Goal: Find specific page/section

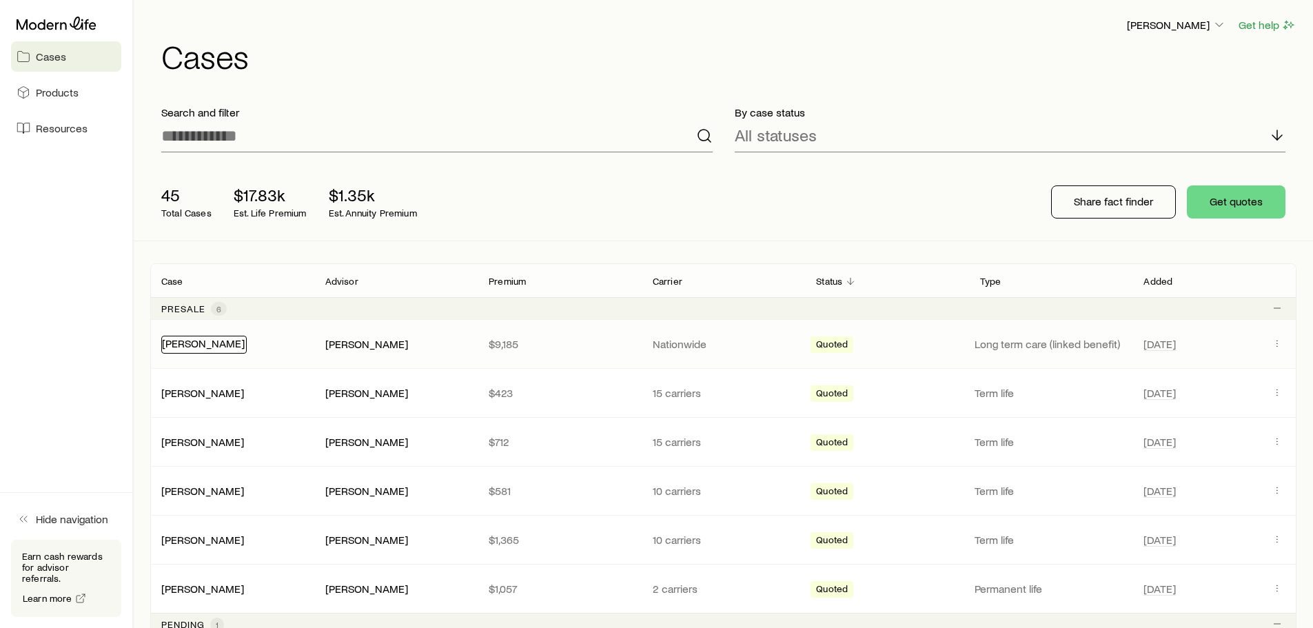
click at [208, 349] on link "[PERSON_NAME]" at bounding box center [203, 342] width 83 height 13
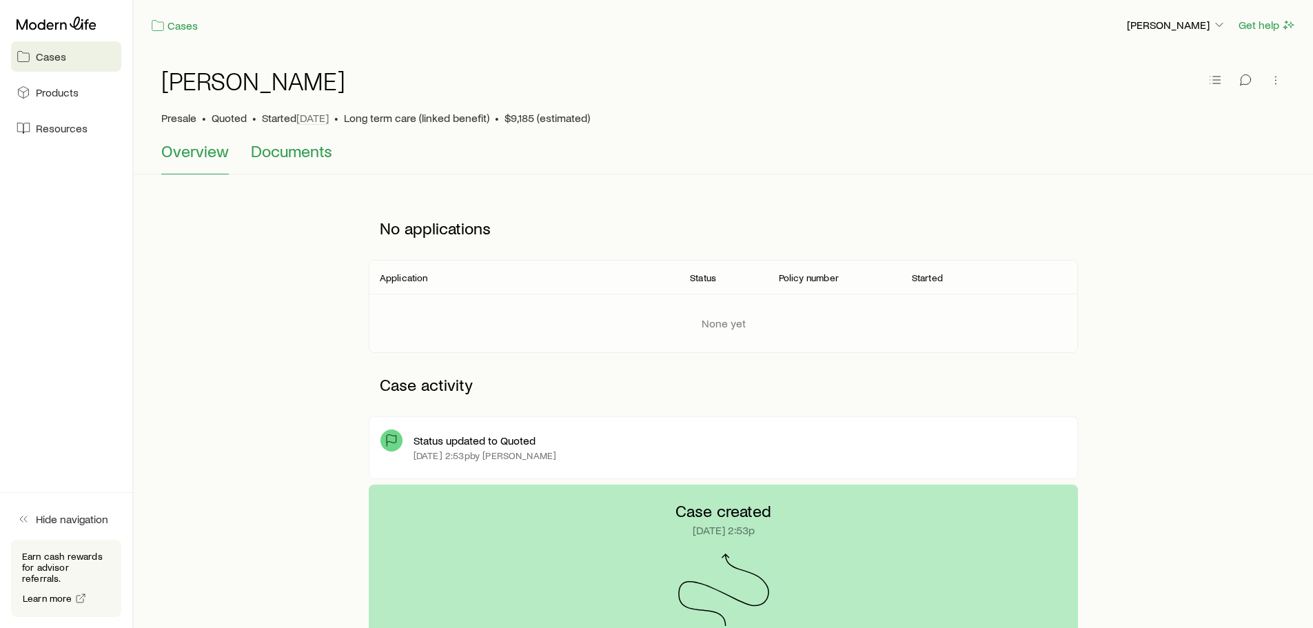
click at [280, 154] on span "Documents" at bounding box center [291, 150] width 81 height 19
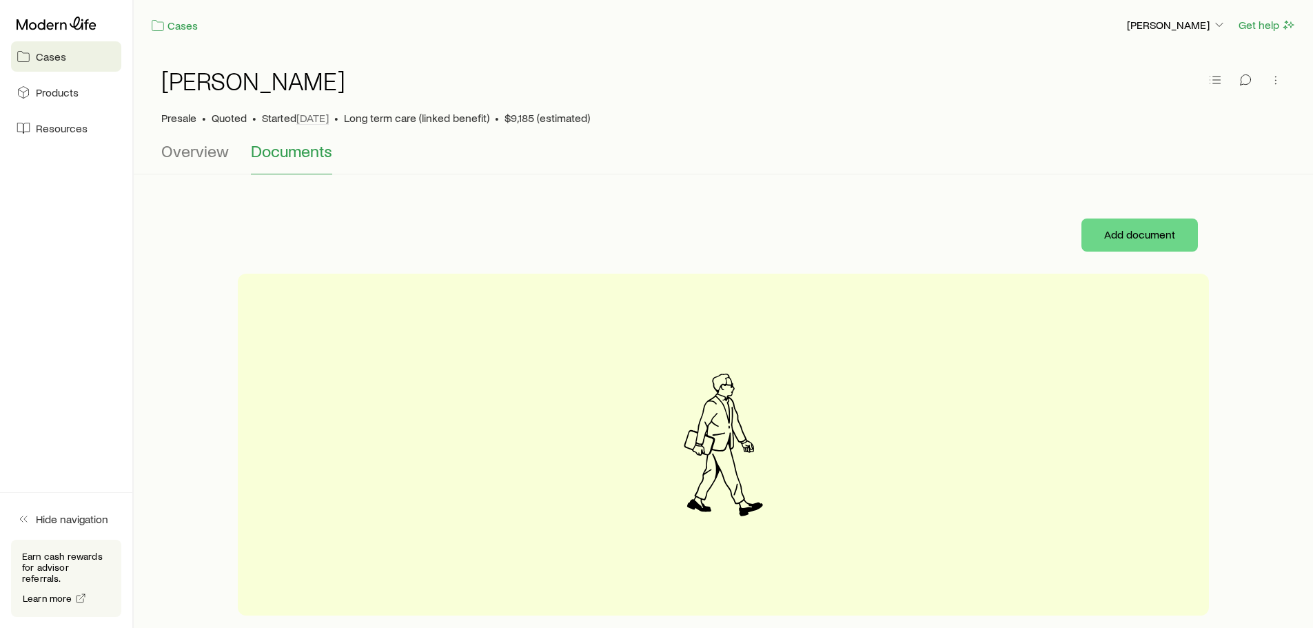
click at [225, 118] on span "Quoted" at bounding box center [229, 118] width 35 height 14
click at [178, 107] on div "[PERSON_NAME] Presale • Quoted • Started [DATE] • Long term care (linked benefi…" at bounding box center [723, 95] width 1124 height 91
drag, startPoint x: 201, startPoint y: 65, endPoint x: 196, endPoint y: 58, distance: 9.0
click at [201, 64] on div "[PERSON_NAME] Presale • Quoted • Started [DATE] • Long term care (linked benefi…" at bounding box center [723, 95] width 1124 height 91
click at [57, 59] on span "Cases" at bounding box center [51, 57] width 30 height 14
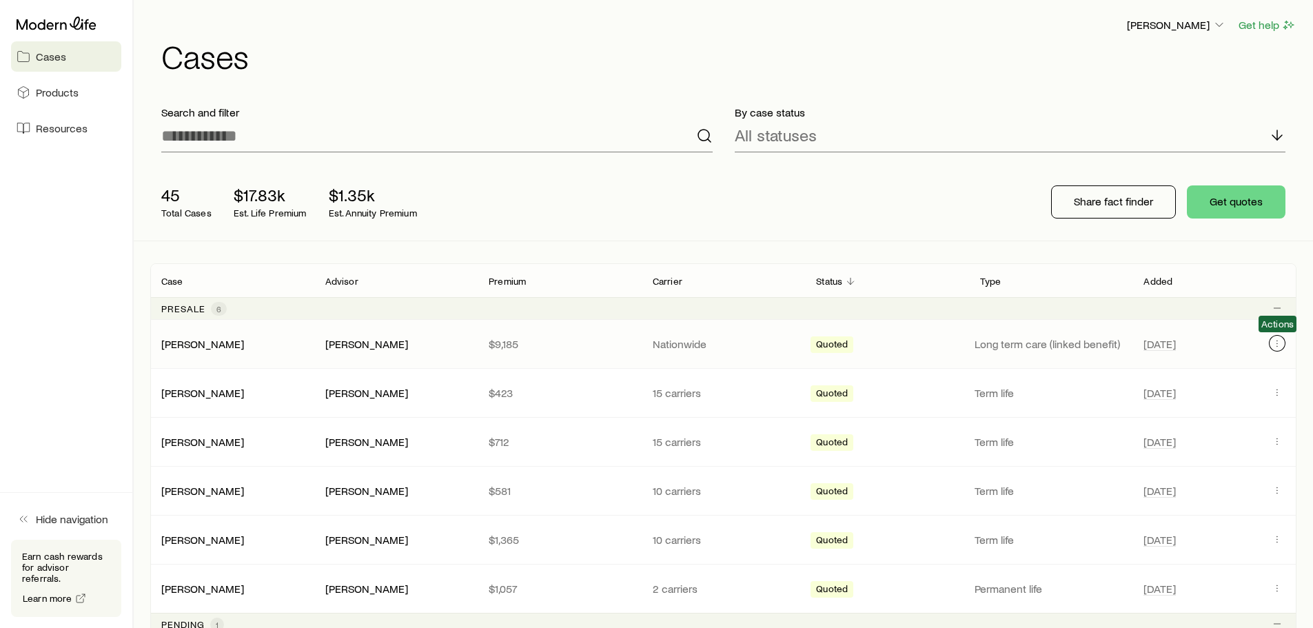
click at [1273, 340] on icon "Client cases" at bounding box center [1276, 343] width 11 height 11
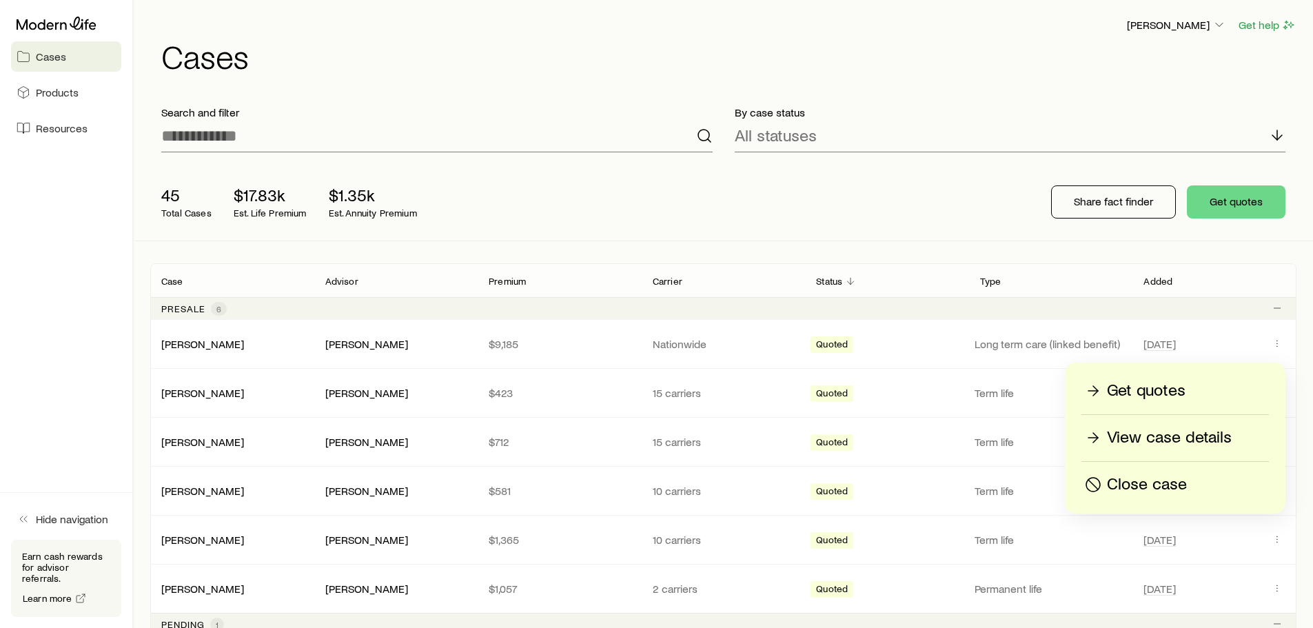
click at [1180, 439] on p "View case details" at bounding box center [1169, 438] width 125 height 22
